Goal: Task Accomplishment & Management: Check status

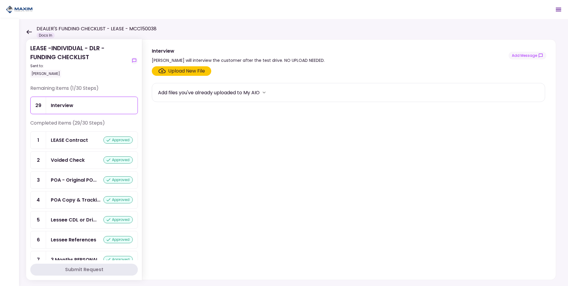
scroll to position [466, 0]
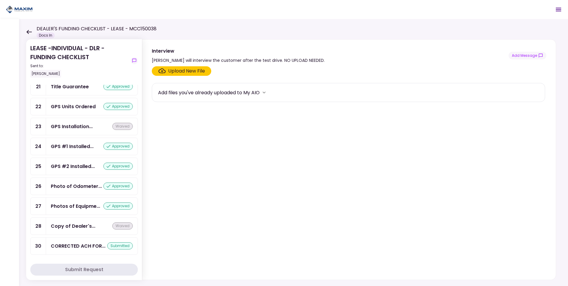
click at [28, 31] on icon at bounding box center [28, 32] width 5 height 4
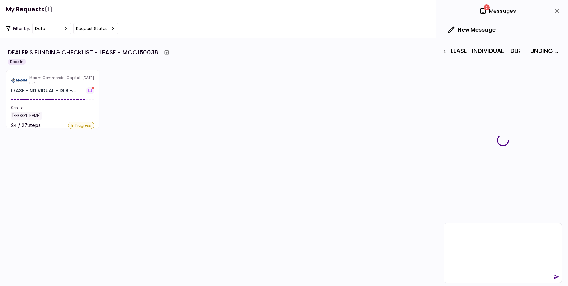
click at [45, 85] on div "Maxim Commercial Capital LLC" at bounding box center [55, 80] width 53 height 11
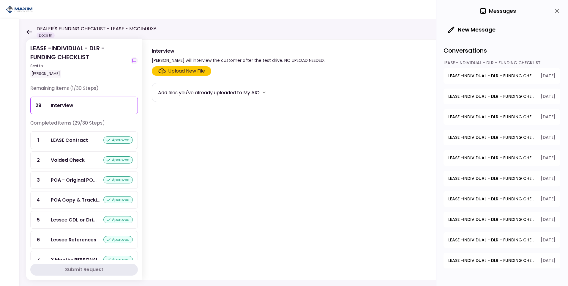
click at [62, 104] on div "Interview" at bounding box center [62, 105] width 23 height 7
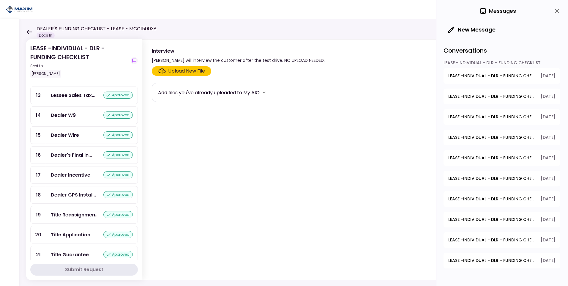
scroll to position [459, 0]
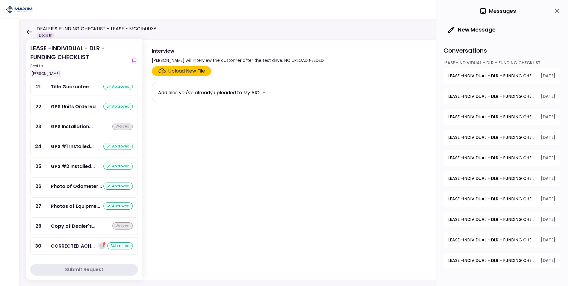
click at [100, 246] on icon "show-messages" at bounding box center [102, 245] width 5 height 5
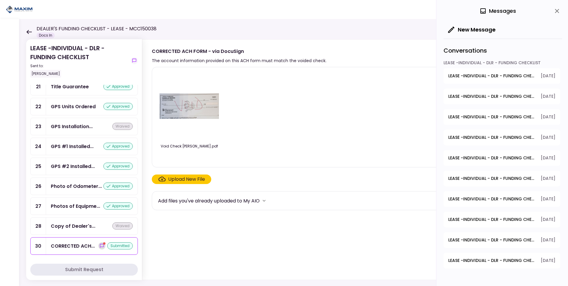
click at [100, 244] on icon "show-messages" at bounding box center [102, 245] width 5 height 5
click at [464, 76] on span "LEASE -INDIVIDUAL - DLR - FUNDING CHECKLIST - Lessee's Initial Payment Paid" at bounding box center [492, 76] width 88 height 6
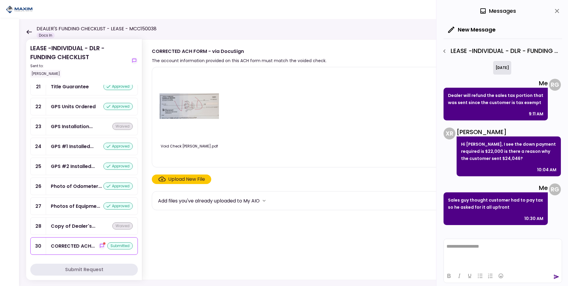
drag, startPoint x: 444, startPoint y: 45, endPoint x: 447, endPoint y: 48, distance: 4.1
click at [445, 45] on div "LEASE -INDIVIDUAL - DLR - FUNDING CHECKLIST - Lessee's Initial Payment Paid" at bounding box center [503, 50] width 119 height 22
click at [447, 51] on icon "button" at bounding box center [444, 51] width 7 height 7
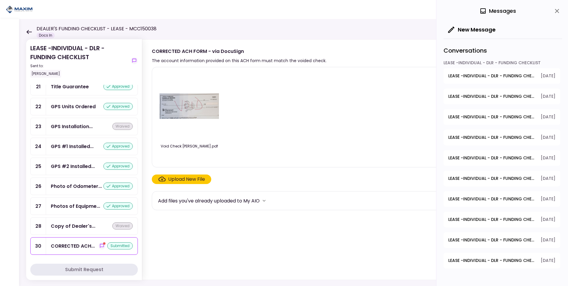
click at [556, 9] on icon "close" at bounding box center [556, 10] width 7 height 7
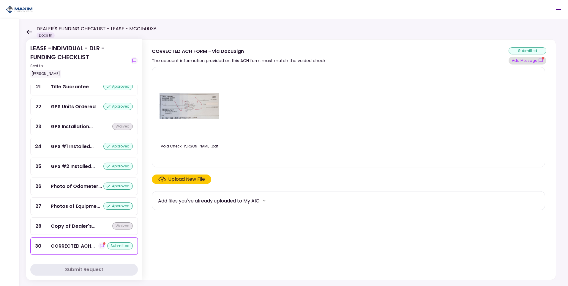
click at [533, 59] on button "Add Message" at bounding box center [528, 61] width 38 height 8
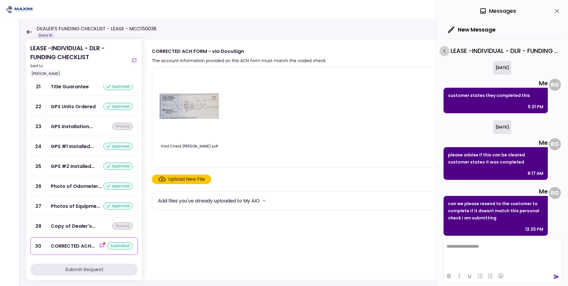
drag, startPoint x: 444, startPoint y: 52, endPoint x: 298, endPoint y: 162, distance: 182.5
click at [444, 52] on icon "button" at bounding box center [444, 51] width 7 height 7
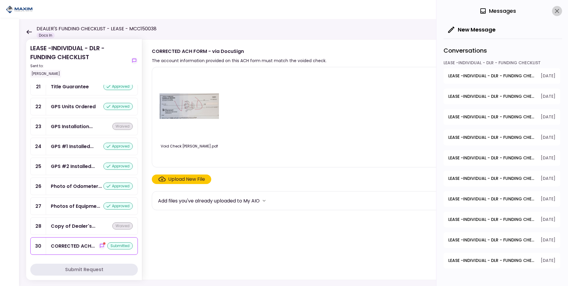
click at [558, 10] on icon "close" at bounding box center [557, 11] width 4 height 4
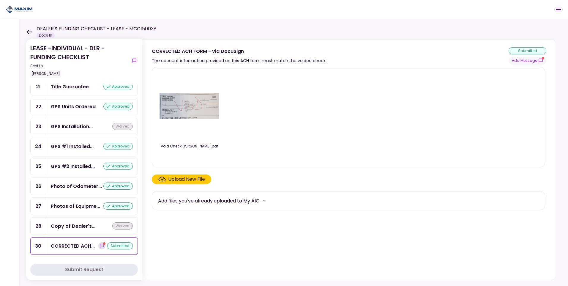
click at [100, 244] on icon "show-messages" at bounding box center [102, 246] width 4 height 4
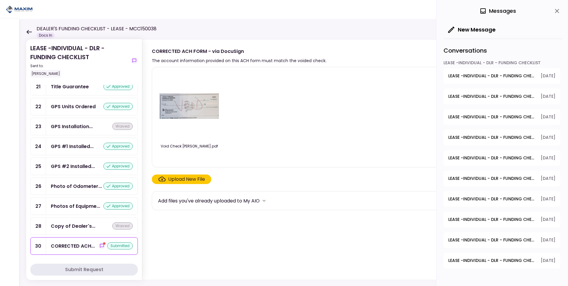
click at [472, 96] on span "LEASE -INDIVIDUAL - DLR - FUNDING CHECKLIST - GPS #2 Installed & Pinged" at bounding box center [492, 96] width 88 height 6
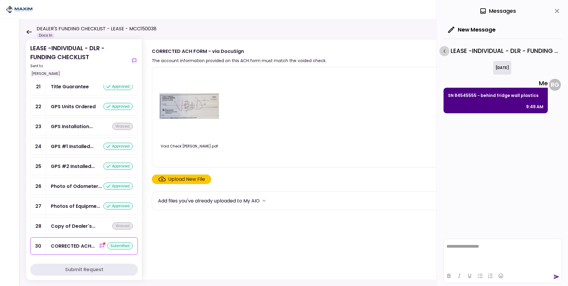
click at [445, 51] on icon "button" at bounding box center [444, 51] width 7 height 7
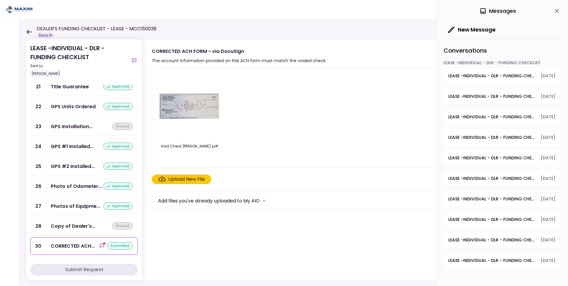
click at [466, 117] on span "LEASE -INDIVIDUAL - DLR - FUNDING CHECKLIST - GPS #1 Installed & Pinged" at bounding box center [492, 117] width 88 height 6
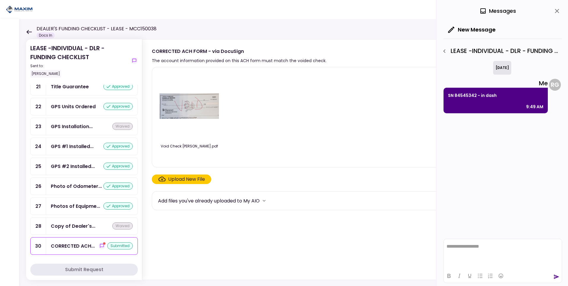
click at [443, 38] on div "**********" at bounding box center [502, 143] width 132 height 286
click at [447, 56] on div "LEASE -INDIVIDUAL - DLR - FUNDING CHECKLIST - GPS #1 Installed & Pinged" at bounding box center [503, 50] width 119 height 22
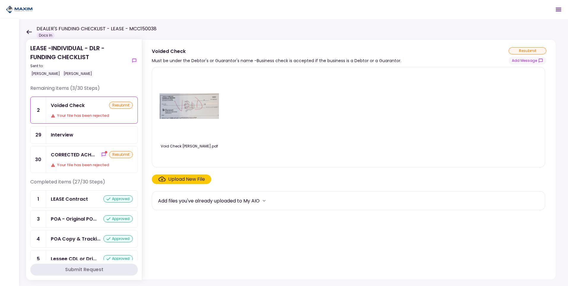
click at [181, 100] on img at bounding box center [189, 106] width 59 height 26
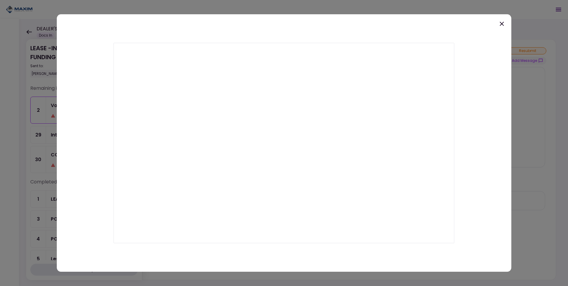
click at [499, 21] on icon at bounding box center [501, 23] width 7 height 7
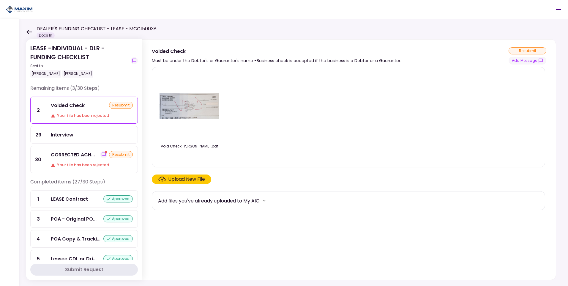
click at [79, 160] on div "CORRECTED ACH... resubmit Your file has been rejected" at bounding box center [92, 159] width 92 height 26
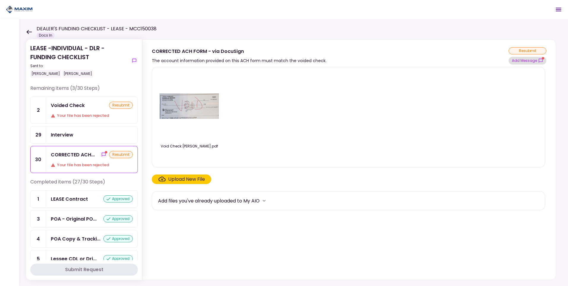
click at [526, 60] on button "Add Message" at bounding box center [528, 61] width 38 height 8
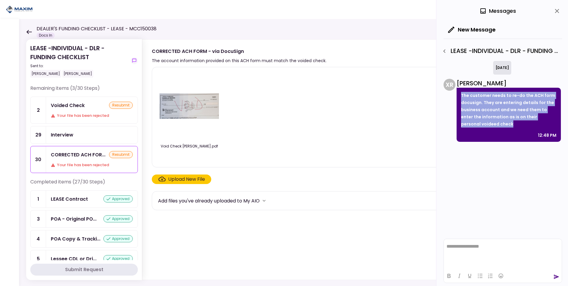
drag, startPoint x: 462, startPoint y: 93, endPoint x: 500, endPoint y: 129, distance: 52.3
click at [500, 129] on div "The customer needs to re-do the ACH form docusign. They are entering details fo…" at bounding box center [509, 115] width 104 height 54
copy p "The customer needs to re-do the ACH form docusign. They are entering details fo…"
click at [178, 104] on img at bounding box center [189, 106] width 59 height 26
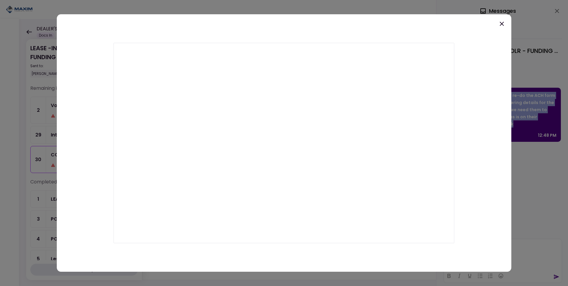
click at [503, 25] on icon at bounding box center [502, 24] width 4 height 4
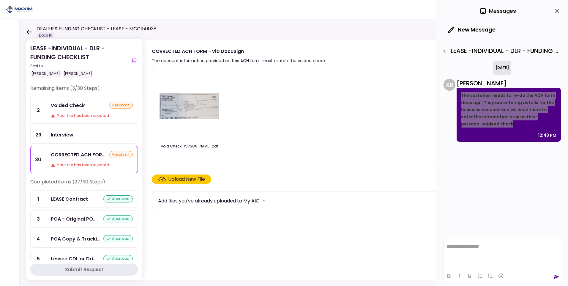
click at [479, 240] on html "**********" at bounding box center [503, 246] width 118 height 15
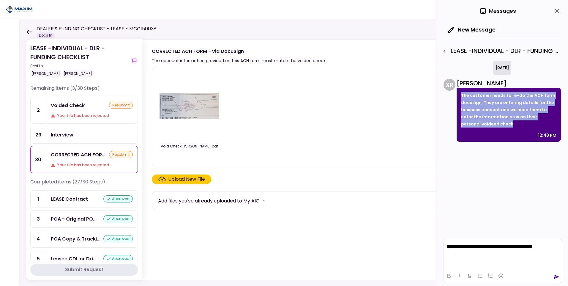
click at [556, 277] on icon "send" at bounding box center [556, 277] width 5 height 4
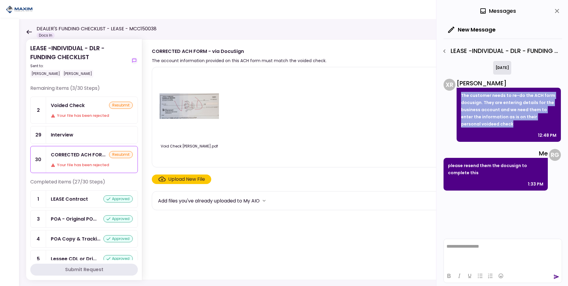
click at [191, 108] on img at bounding box center [189, 106] width 59 height 26
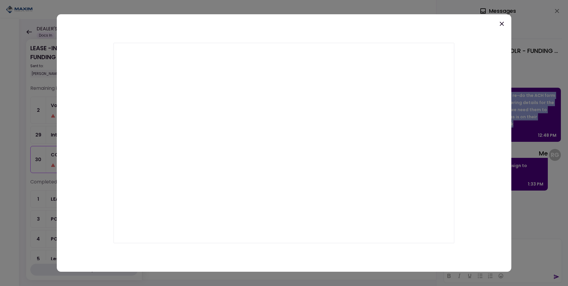
click at [502, 23] on icon at bounding box center [501, 23] width 7 height 7
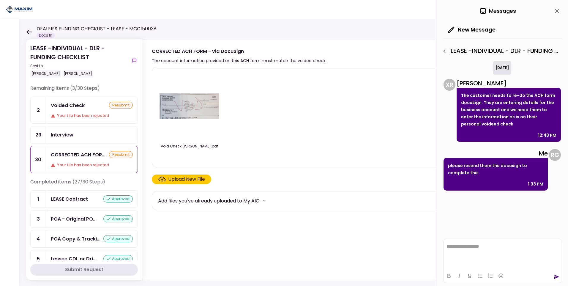
click at [29, 31] on icon at bounding box center [29, 32] width 6 height 4
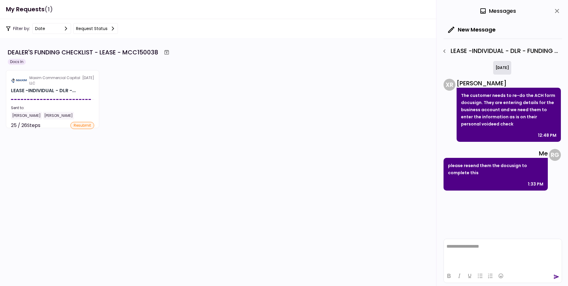
click at [54, 83] on div "Maxim Commercial Capital LLC" at bounding box center [55, 80] width 53 height 11
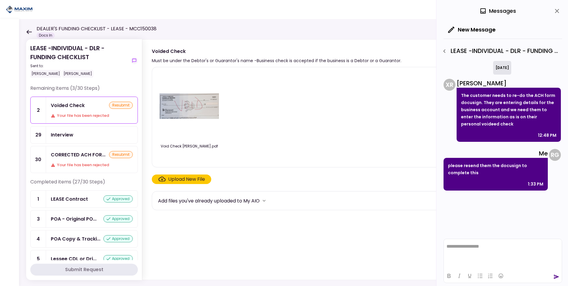
drag, startPoint x: 557, startPoint y: 11, endPoint x: 413, endPoint y: 74, distance: 157.5
click at [557, 11] on icon "close" at bounding box center [557, 11] width 4 height 4
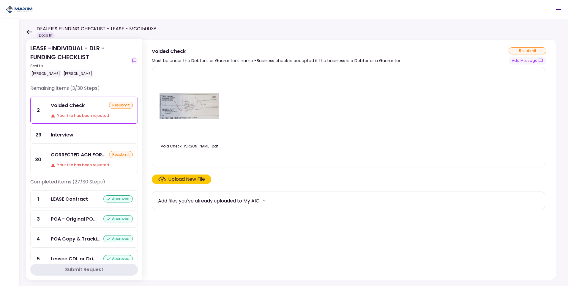
click at [27, 29] on div "DEALER'S FUNDING CHECKLIST - LEASE - MCC150038 Docs In" at bounding box center [91, 31] width 130 height 13
click at [31, 32] on icon at bounding box center [29, 32] width 6 height 4
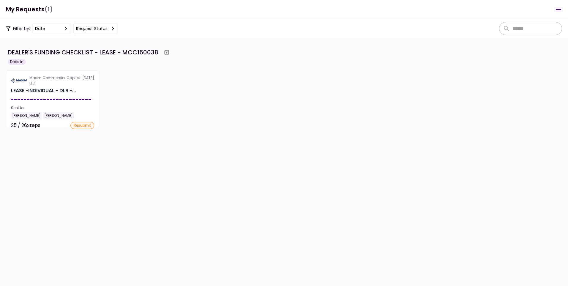
click at [39, 85] on div "Maxim Commercial Capital LLC" at bounding box center [55, 80] width 53 height 11
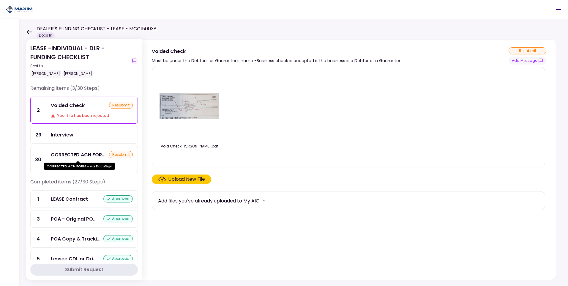
click at [94, 156] on div "CORRECTED ACH FOR..." at bounding box center [78, 154] width 55 height 7
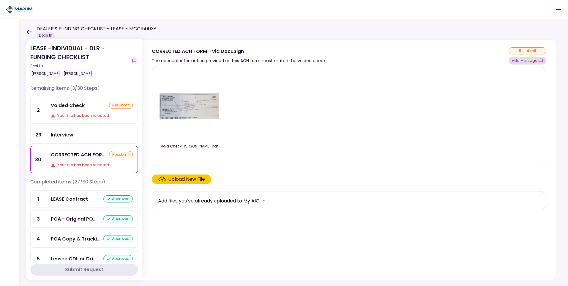
click at [532, 58] on button "Add Message" at bounding box center [528, 61] width 38 height 8
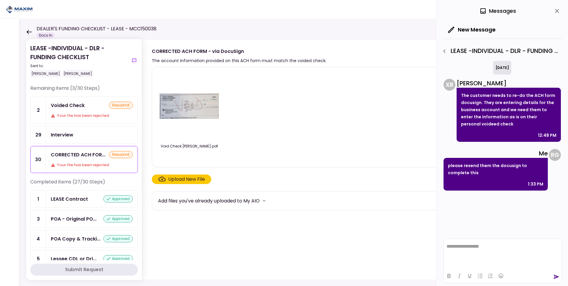
click at [446, 52] on icon "button" at bounding box center [444, 51] width 7 height 7
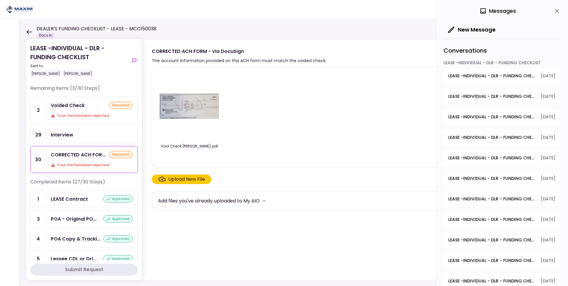
click at [556, 10] on icon "close" at bounding box center [556, 10] width 7 height 7
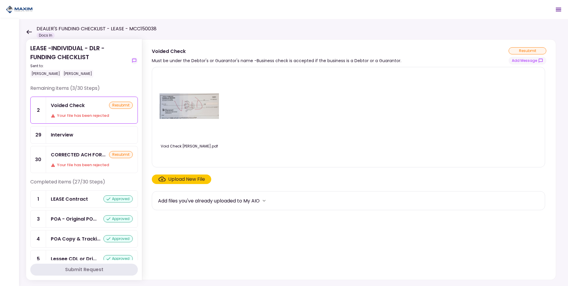
click at [61, 115] on div "Your file has been rejected" at bounding box center [92, 116] width 82 height 6
drag, startPoint x: 74, startPoint y: 157, endPoint x: 70, endPoint y: 137, distance: 20.1
click at [74, 157] on div "CORRECTED ACH FOR..." at bounding box center [78, 154] width 55 height 7
click at [30, 29] on div "DEALER'S FUNDING CHECKLIST - LEASE - MCC150038 Docs In" at bounding box center [91, 31] width 130 height 13
click at [29, 31] on icon at bounding box center [29, 32] width 6 height 4
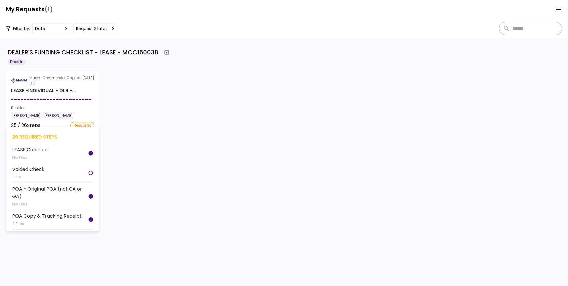
click at [41, 96] on section "Maxim Commercial Capital LLC 8 Sep LEASE -INDIVIDUAL - DLR -... Sent to: Rosa G…" at bounding box center [52, 99] width 93 height 58
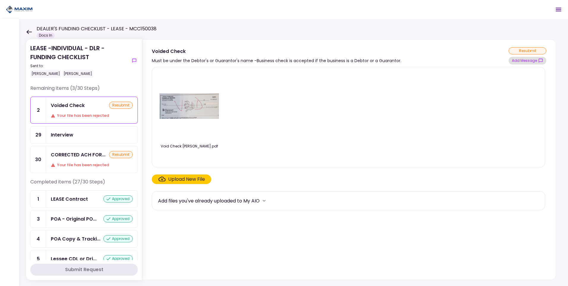
click at [519, 59] on button "Add Message" at bounding box center [528, 61] width 38 height 8
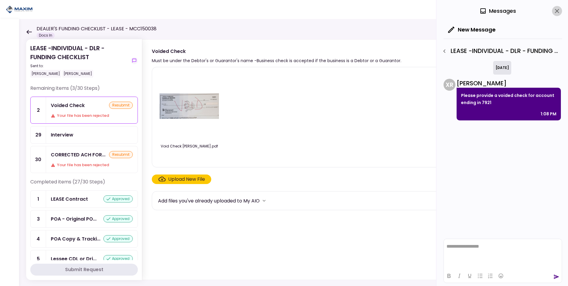
click at [557, 12] on icon "close" at bounding box center [556, 10] width 7 height 7
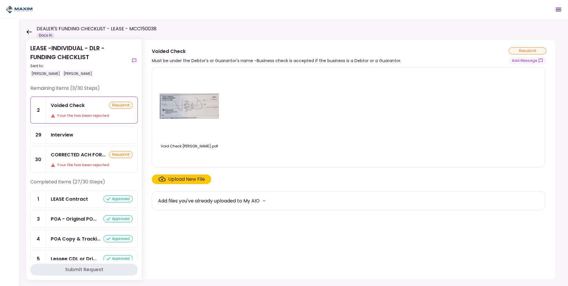
click at [529, 50] on div "resubmit" at bounding box center [528, 50] width 38 height 7
click at [487, 97] on div "Void Check Linda R Meeks.pdf" at bounding box center [348, 117] width 381 height 90
click at [29, 32] on icon at bounding box center [28, 32] width 5 height 4
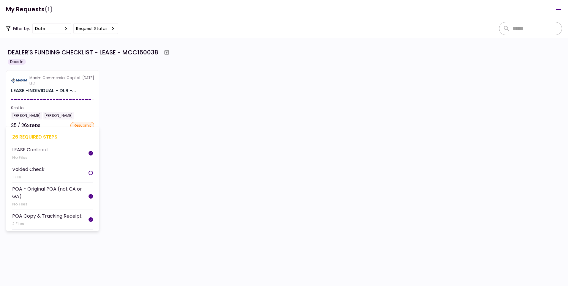
click at [40, 100] on section "Maxim Commercial Capital LLC 8 Sep LEASE -INDIVIDUAL - DLR -... Sent to: Rosa G…" at bounding box center [52, 99] width 93 height 58
